Goal: Task Accomplishment & Management: Use online tool/utility

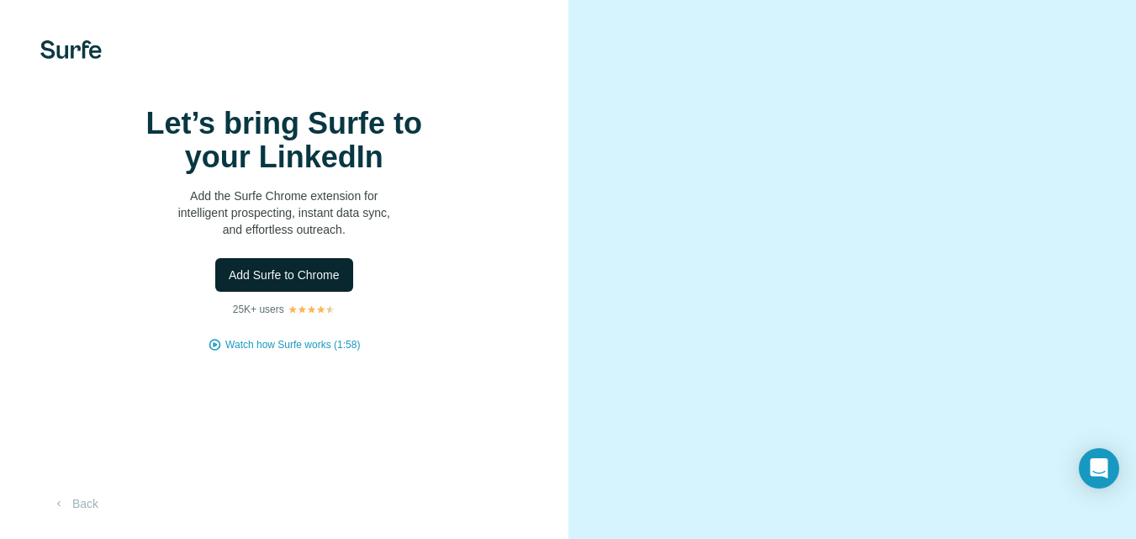
click at [300, 283] on span "Add Surfe to Chrome" at bounding box center [284, 275] width 111 height 17
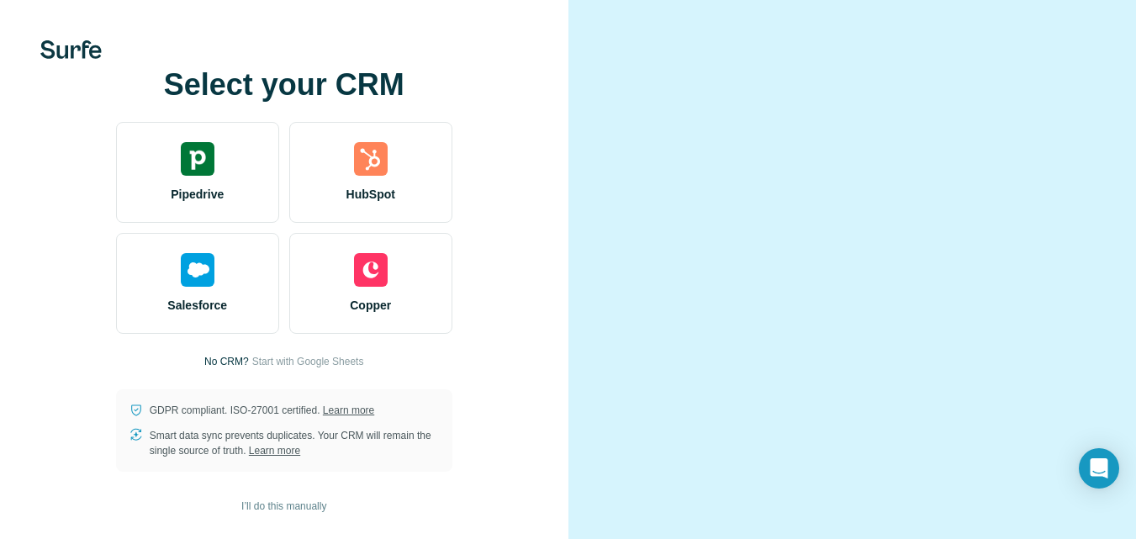
drag, startPoint x: 565, startPoint y: 4, endPoint x: 1093, endPoint y: 171, distance: 553.6
click at [1093, 171] on div at bounding box center [852, 269] width 568 height 539
